Goal: Check status

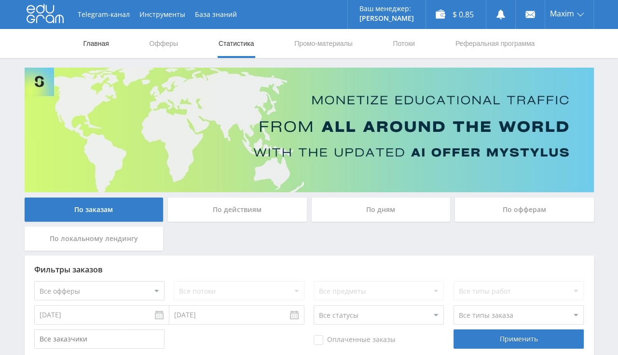
click at [94, 41] on link "Главная" at bounding box center [97, 43] width 28 height 29
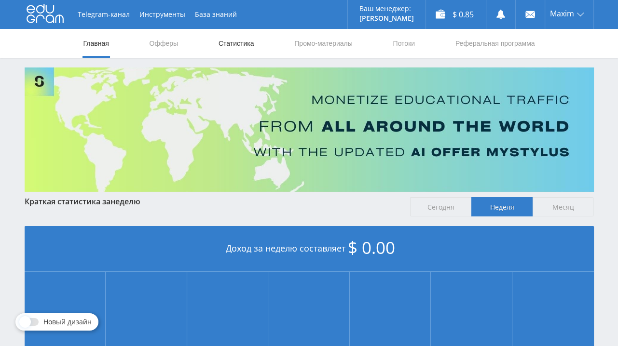
click at [235, 45] on link "Статистика" at bounding box center [237, 43] width 38 height 29
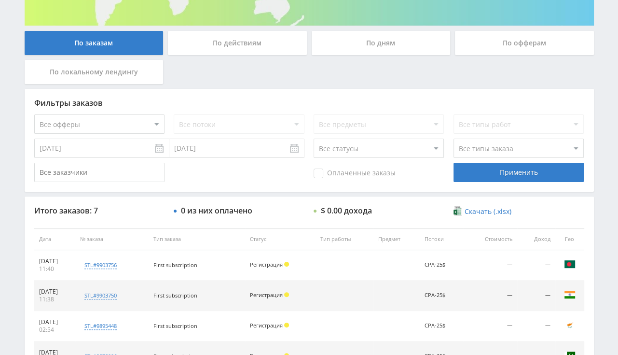
scroll to position [243, 0]
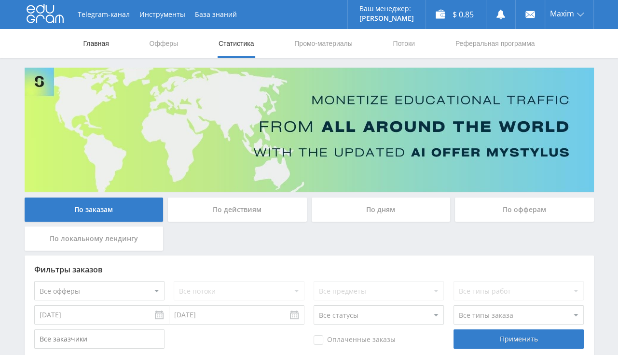
click at [109, 41] on link "Главная" at bounding box center [97, 43] width 28 height 29
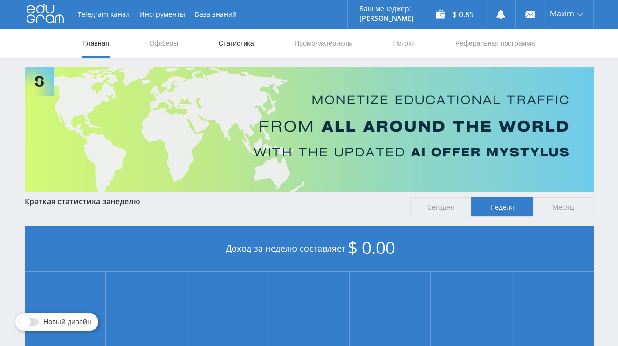
click at [247, 43] on link "Статистика" at bounding box center [237, 43] width 38 height 29
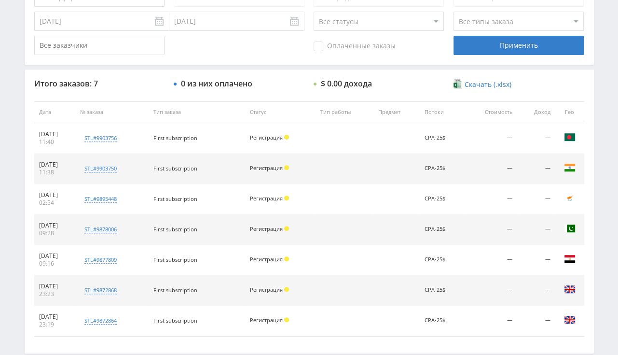
scroll to position [294, 0]
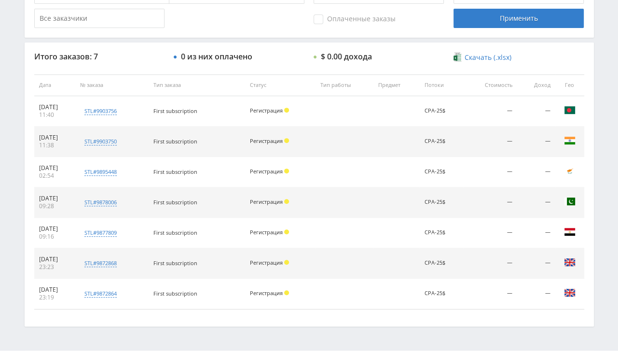
scroll to position [344, 0]
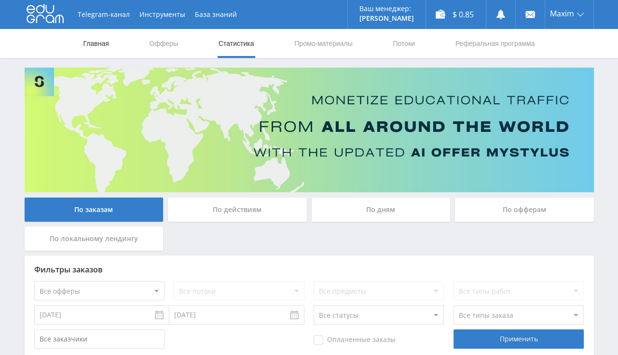
click at [103, 49] on link "Главная" at bounding box center [97, 43] width 28 height 29
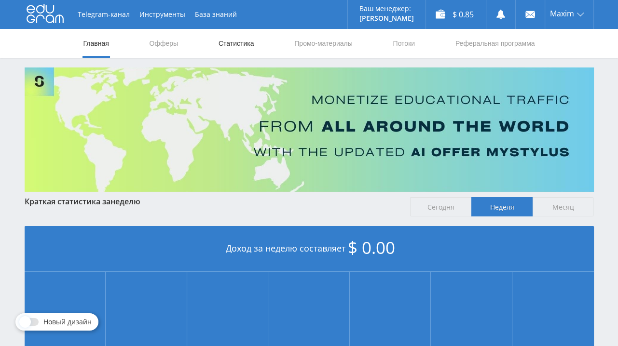
click at [232, 43] on link "Статистика" at bounding box center [237, 43] width 38 height 29
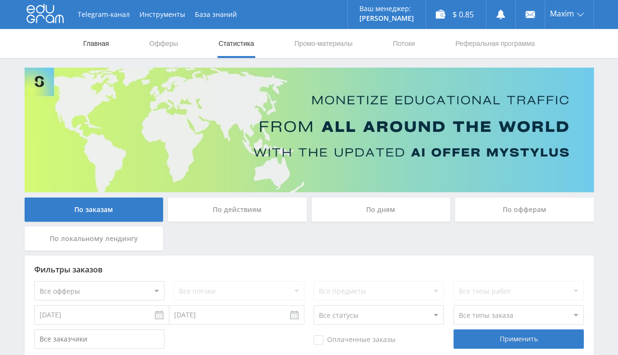
click at [104, 50] on link "Главная" at bounding box center [97, 43] width 28 height 29
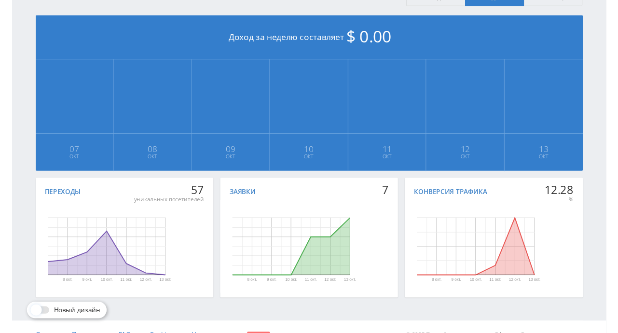
scroll to position [226, 0]
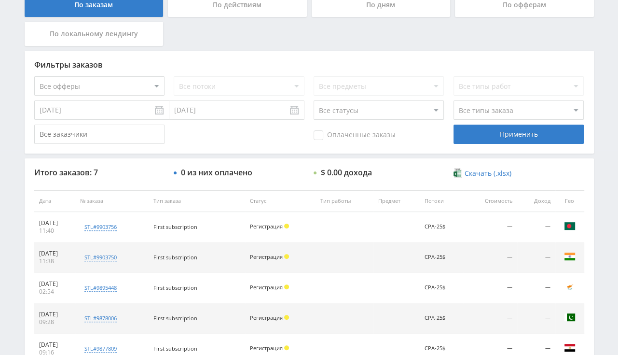
scroll to position [243, 0]
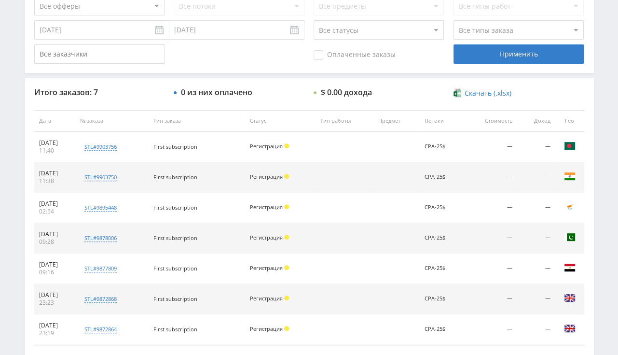
scroll to position [294, 0]
